Goal: Check status

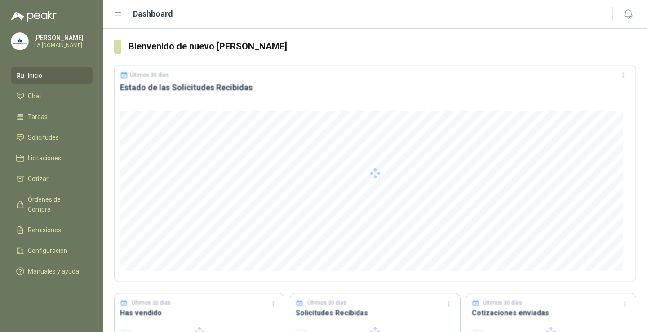
click at [339, 225] on div at bounding box center [375, 174] width 522 height 218
click at [40, 204] on span "Órdenes de Compra" at bounding box center [56, 205] width 56 height 20
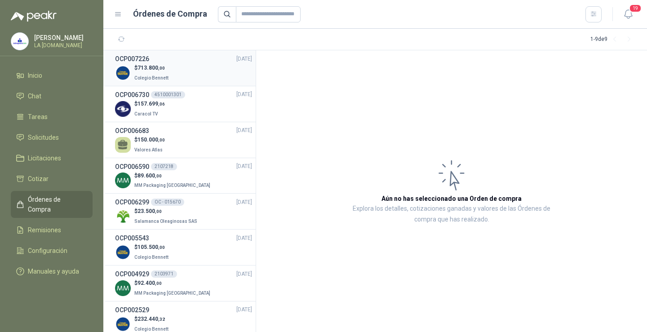
click at [151, 63] on div "OCP007226 [DATE]" at bounding box center [183, 59] width 137 height 10
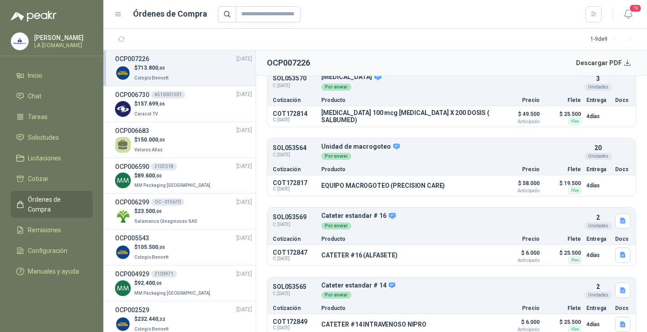
scroll to position [875, 0]
